Goal: Navigation & Orientation: Find specific page/section

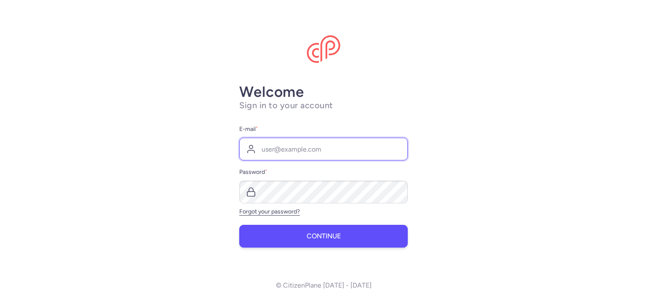
type input "[EMAIL_ADDRESS][DOMAIN_NAME]"
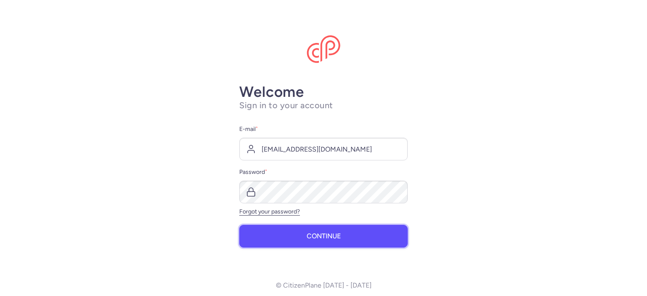
click at [320, 243] on button "Continue" at bounding box center [323, 236] width 168 height 23
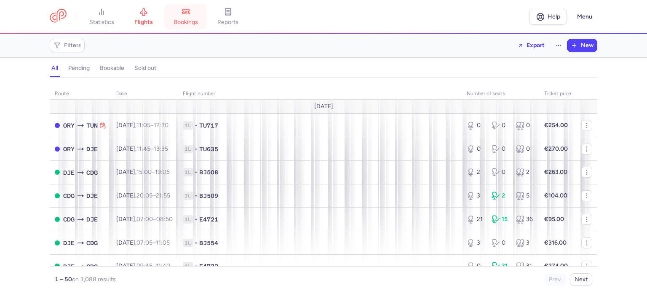
click at [203, 13] on link "bookings" at bounding box center [186, 17] width 42 height 19
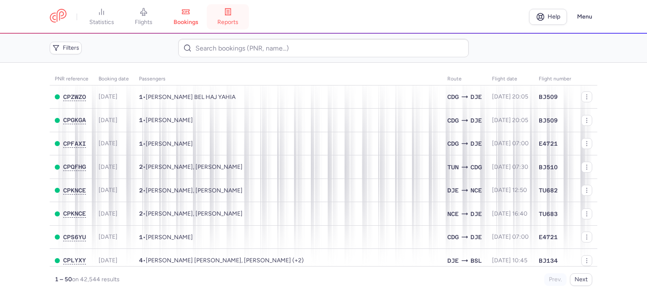
click at [238, 11] on link "reports" at bounding box center [228, 17] width 42 height 19
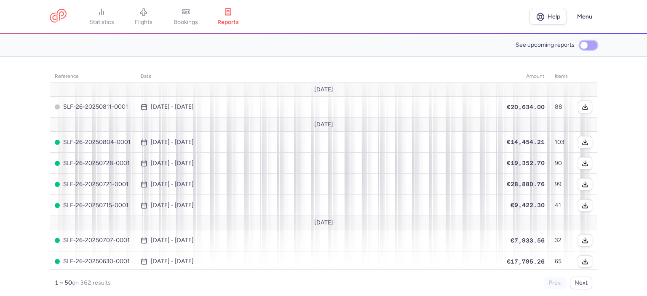
click at [589, 45] on input "See upcoming reports" at bounding box center [588, 45] width 18 height 9
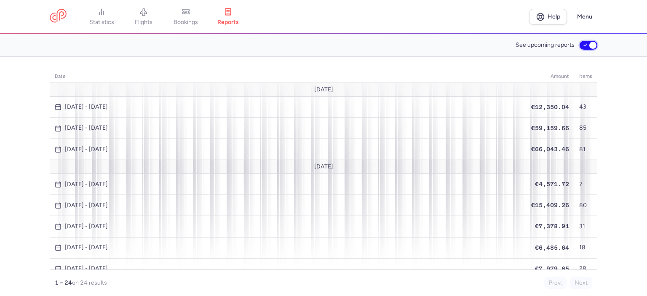
click at [584, 43] on input "See upcoming reports" at bounding box center [588, 45] width 18 height 9
checkbox input "false"
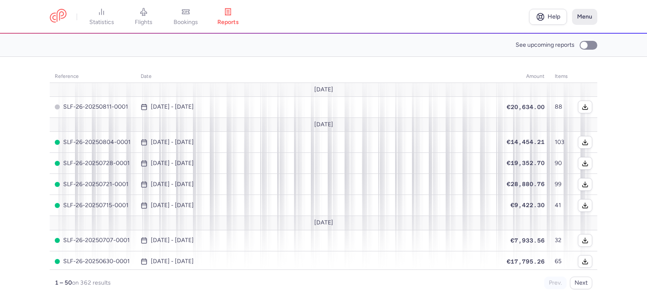
click at [582, 18] on button "Menu" at bounding box center [584, 17] width 25 height 16
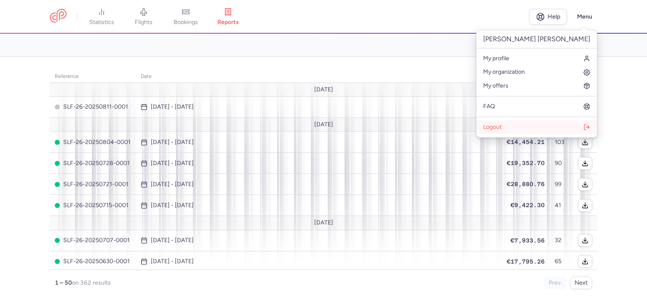
click at [551, 128] on button "Logout" at bounding box center [536, 126] width 120 height 13
